Goal: Find contact information: Find contact information

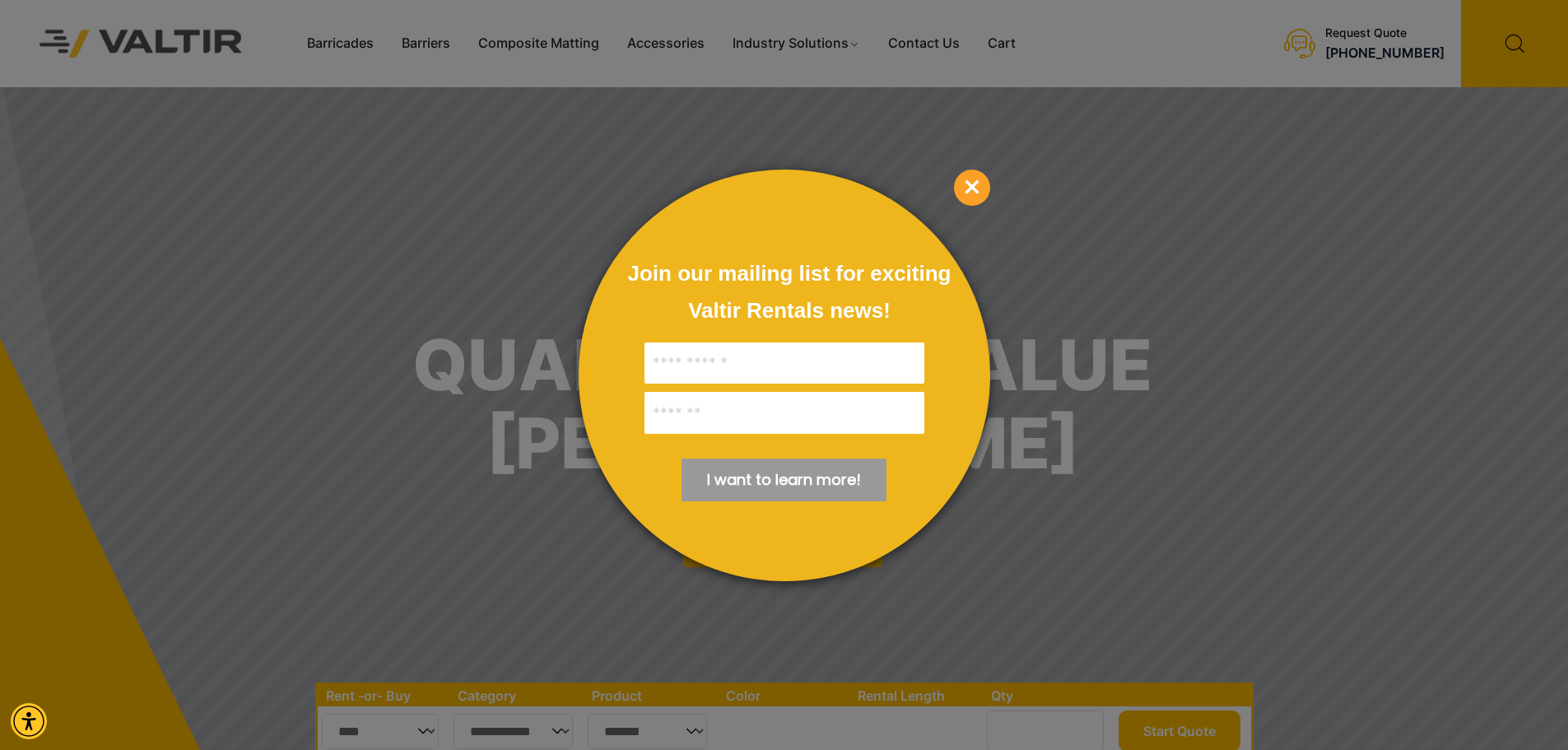
click at [980, 180] on span "×" at bounding box center [972, 188] width 36 height 36
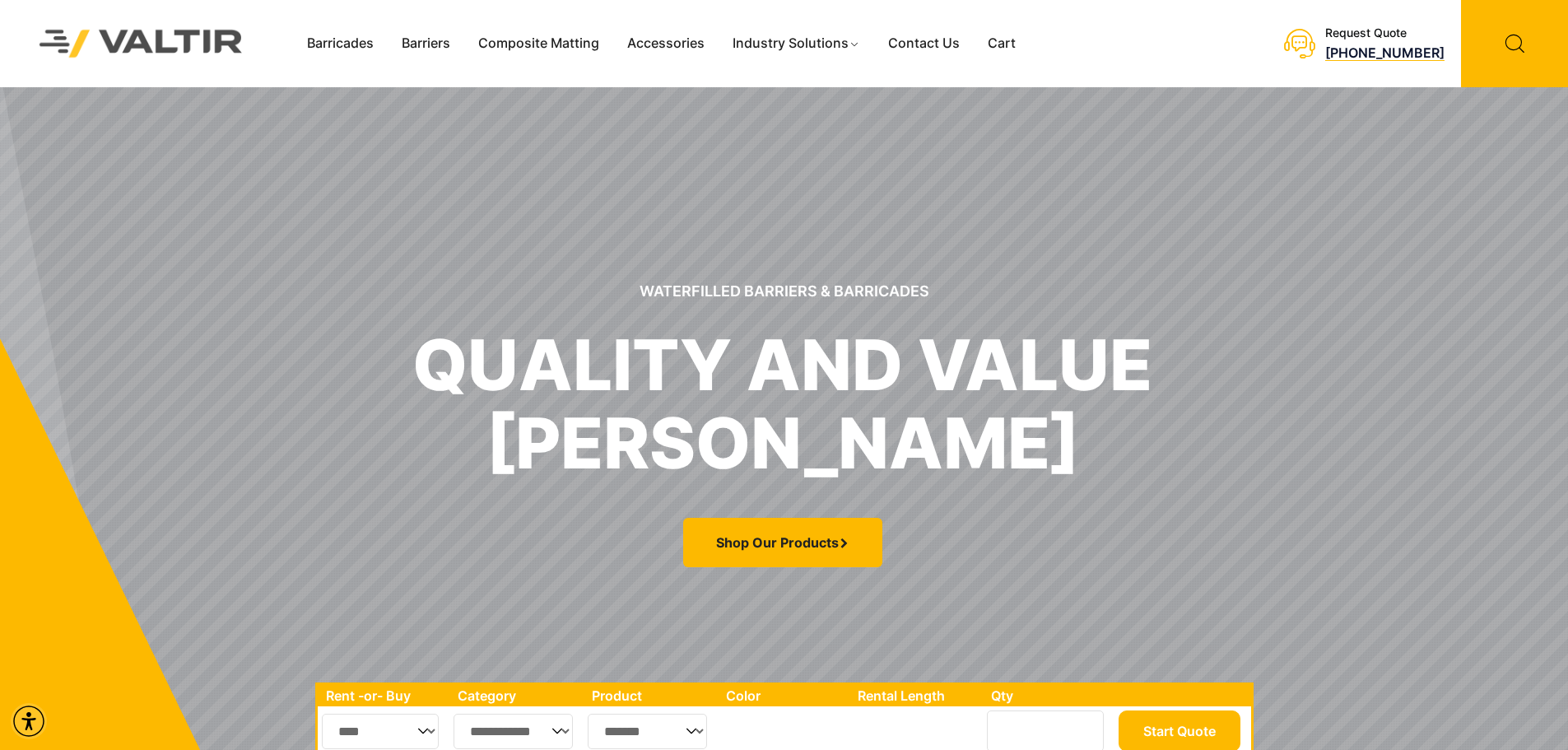
click at [1383, 44] on link "[PHONE_NUMBER]" at bounding box center [1384, 52] width 119 height 17
click at [1116, 354] on h1 "quality and value VALTIR RENTALS" at bounding box center [782, 404] width 740 height 156
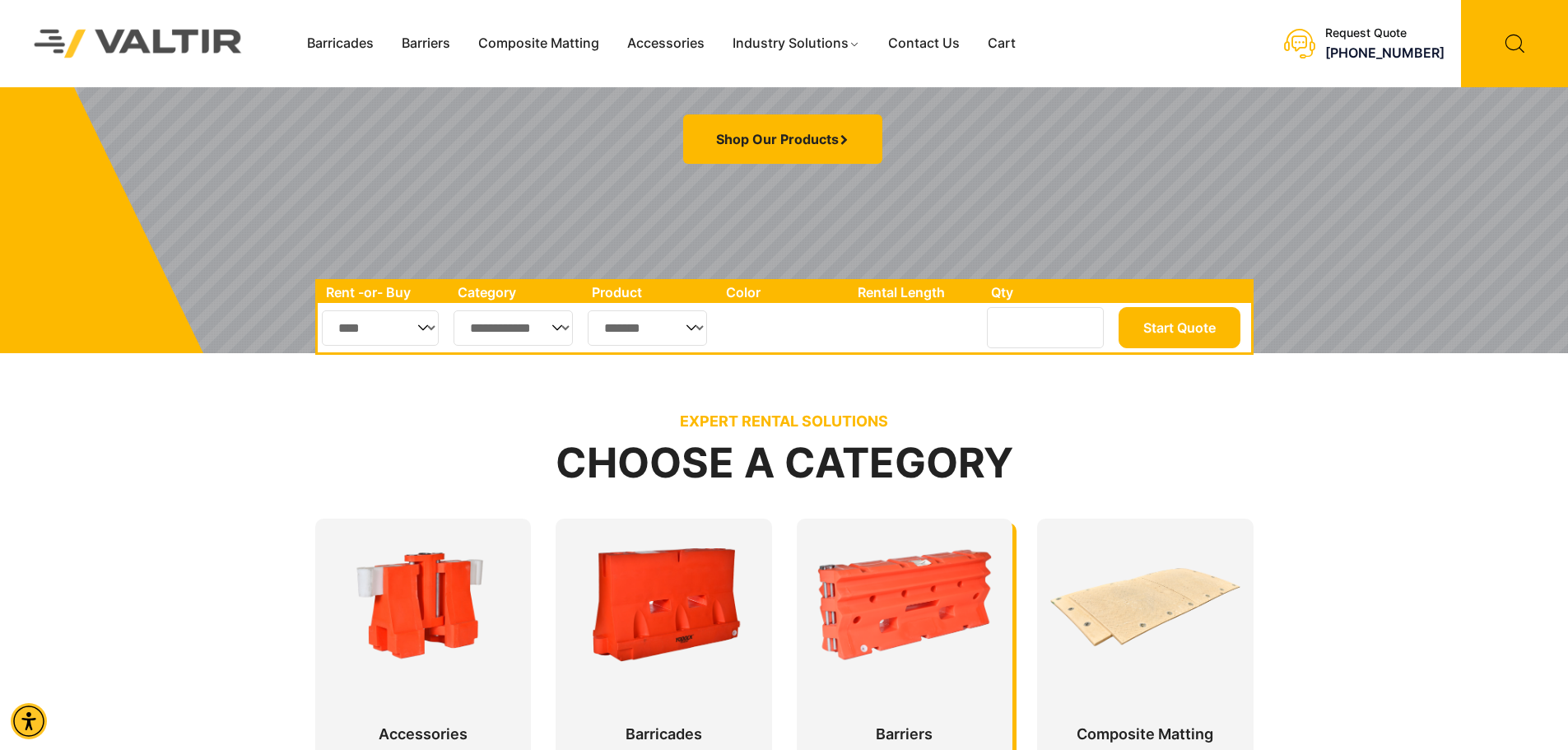
scroll to position [494, 0]
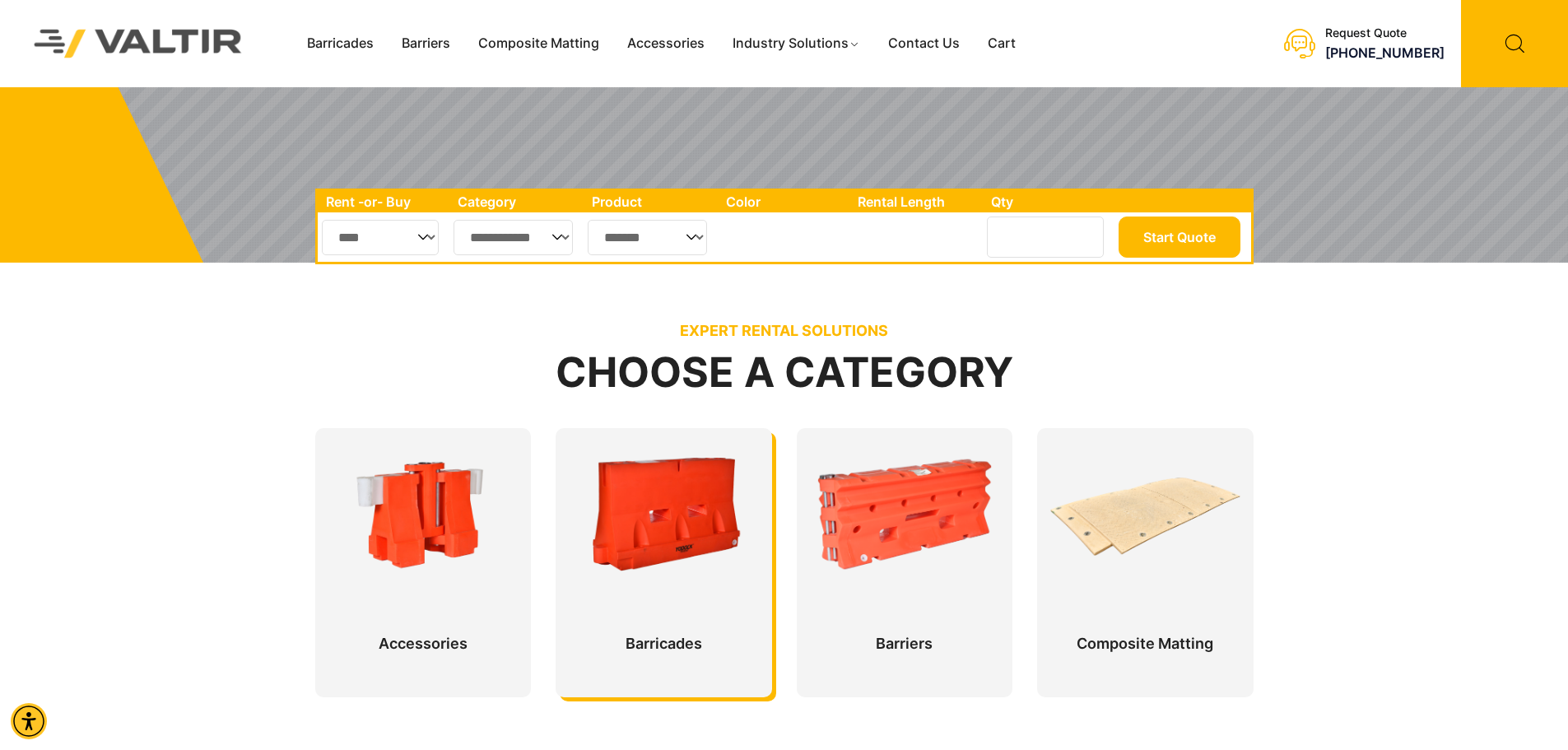
click at [677, 524] on div at bounding box center [664, 562] width 217 height 270
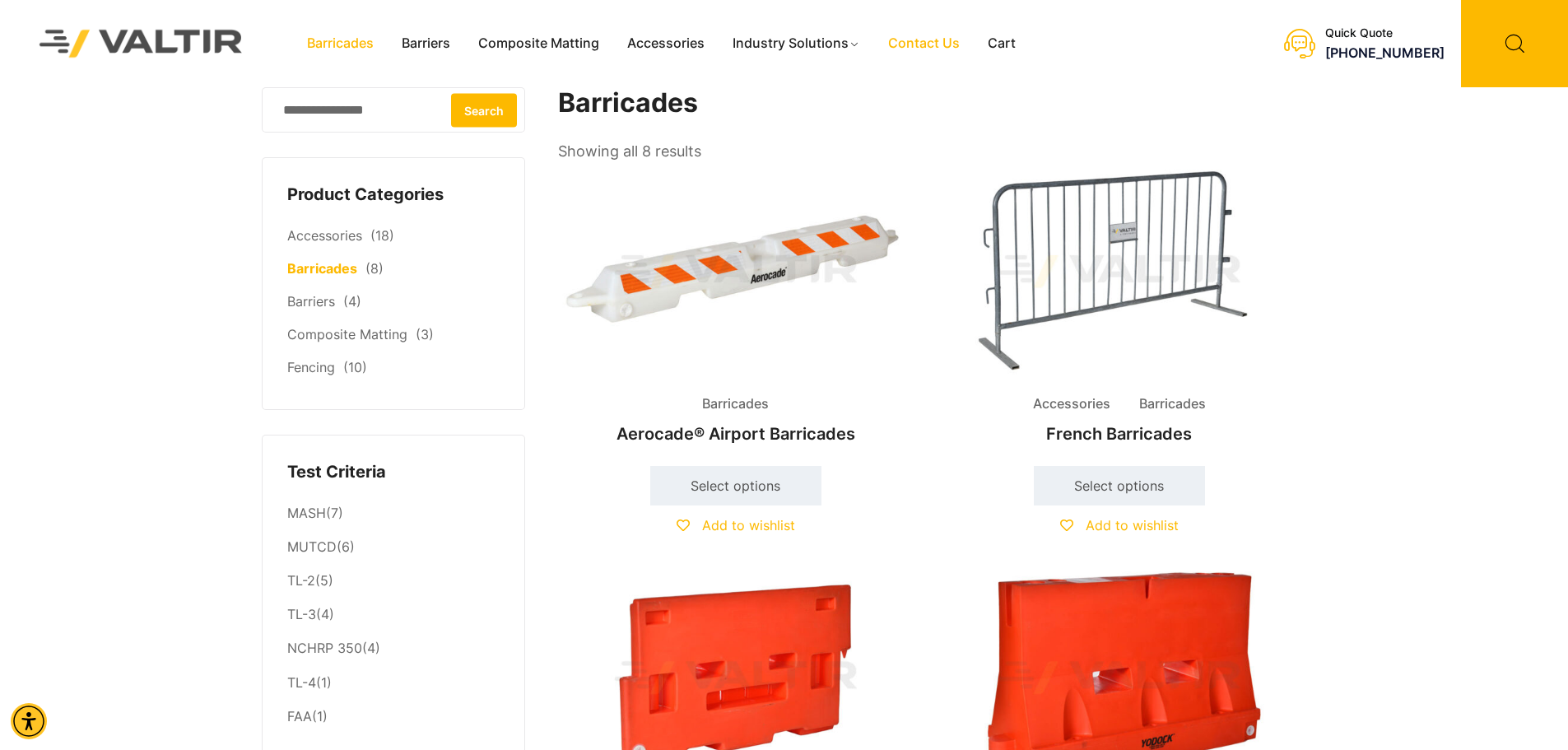
click at [954, 45] on link "Contact Us" at bounding box center [924, 43] width 100 height 24
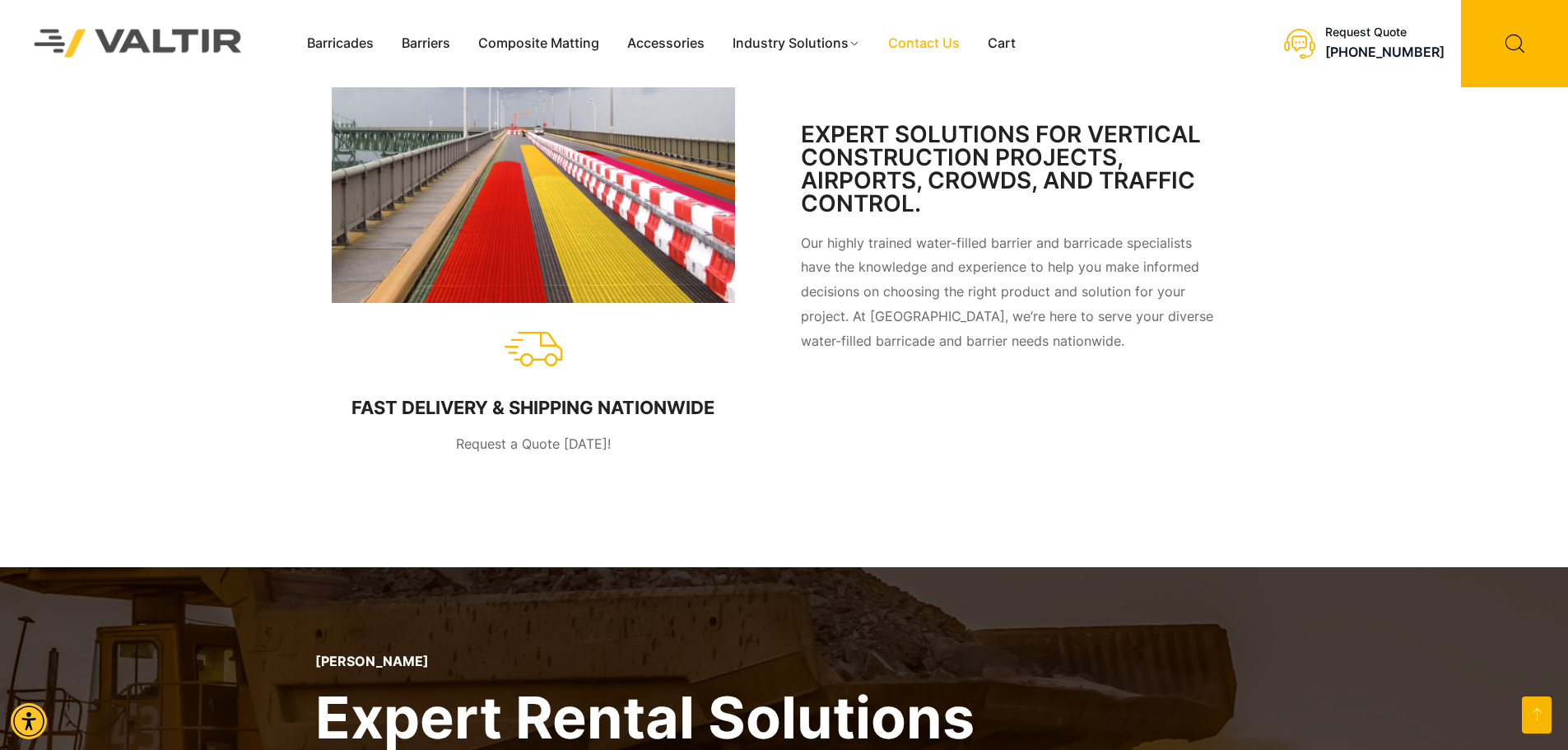
scroll to position [823, 0]
